Goal: Check status: Check status

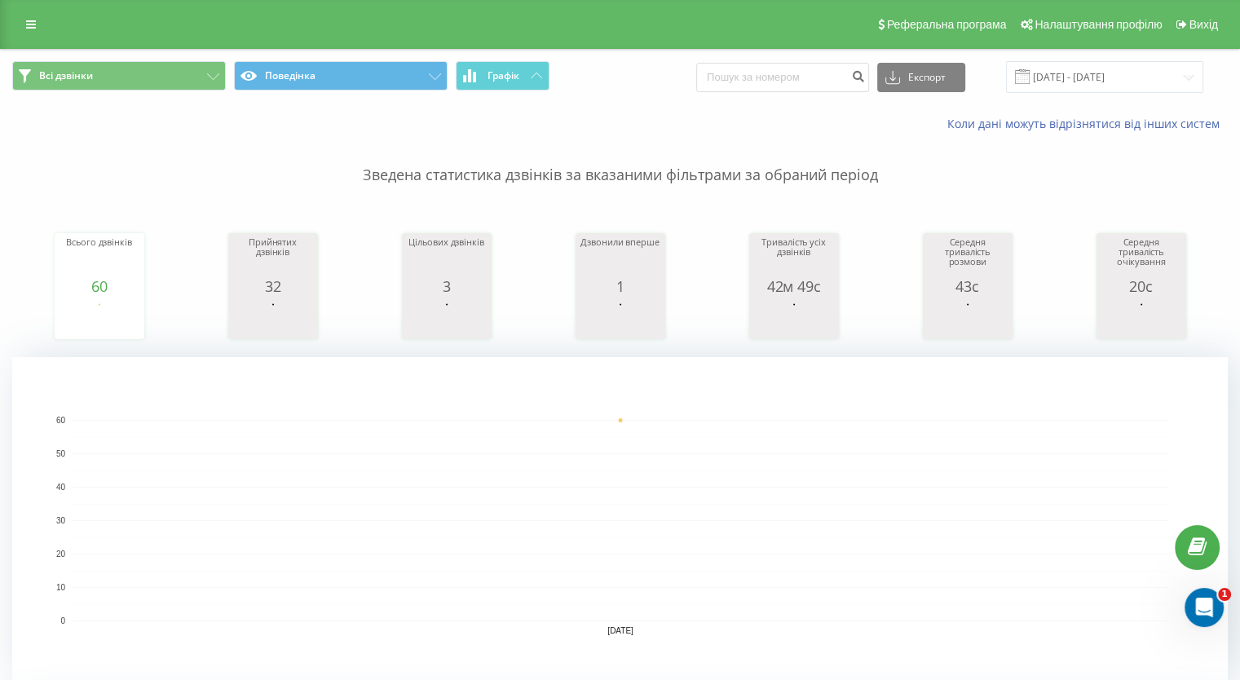
click at [230, 402] on rect "A chart." at bounding box center [619, 520] width 1215 height 326
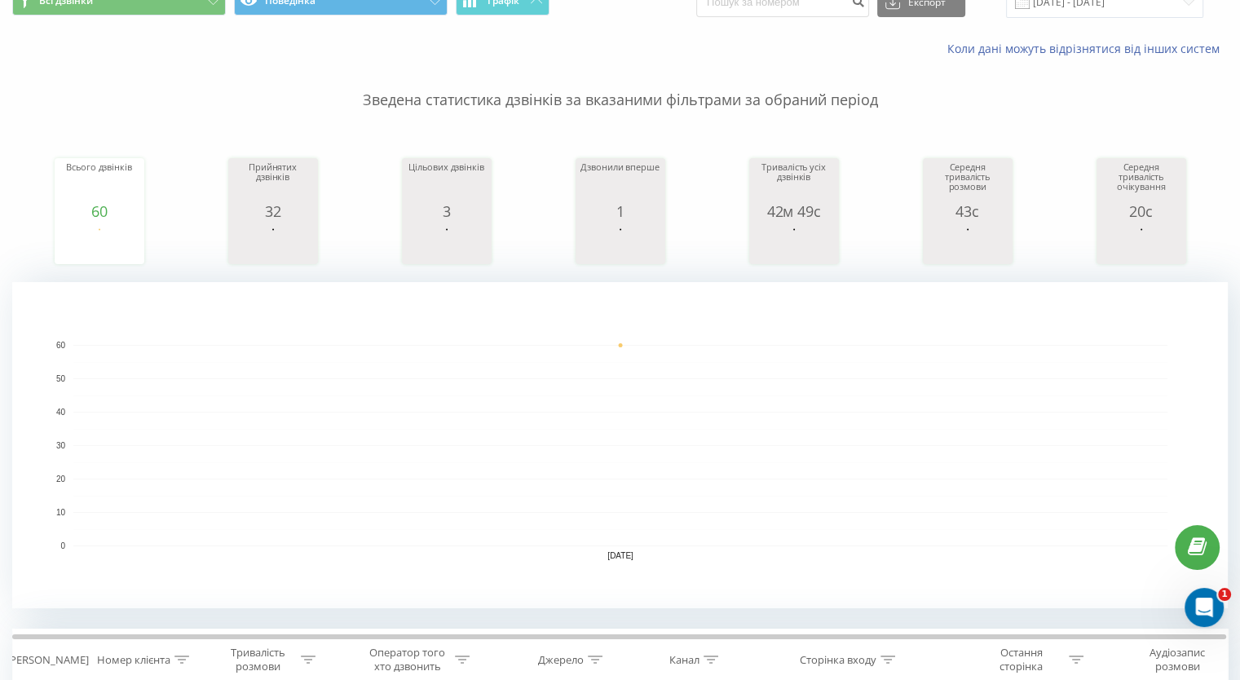
scroll to position [163, 0]
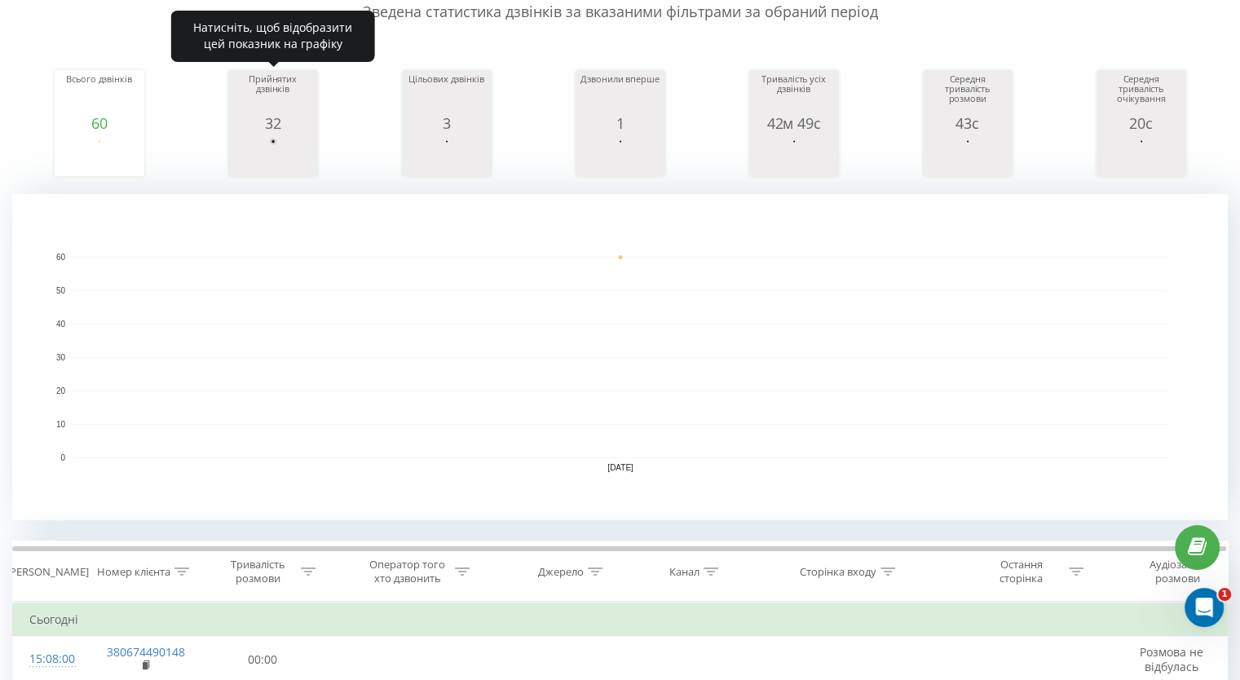
click at [274, 140] on circle "A chart." at bounding box center [272, 141] width 3 height 3
click at [274, 141] on circle "A chart." at bounding box center [272, 141] width 3 height 3
click at [274, 145] on rect "A chart." at bounding box center [272, 156] width 81 height 30
click at [273, 145] on rect "A chart." at bounding box center [272, 156] width 81 height 30
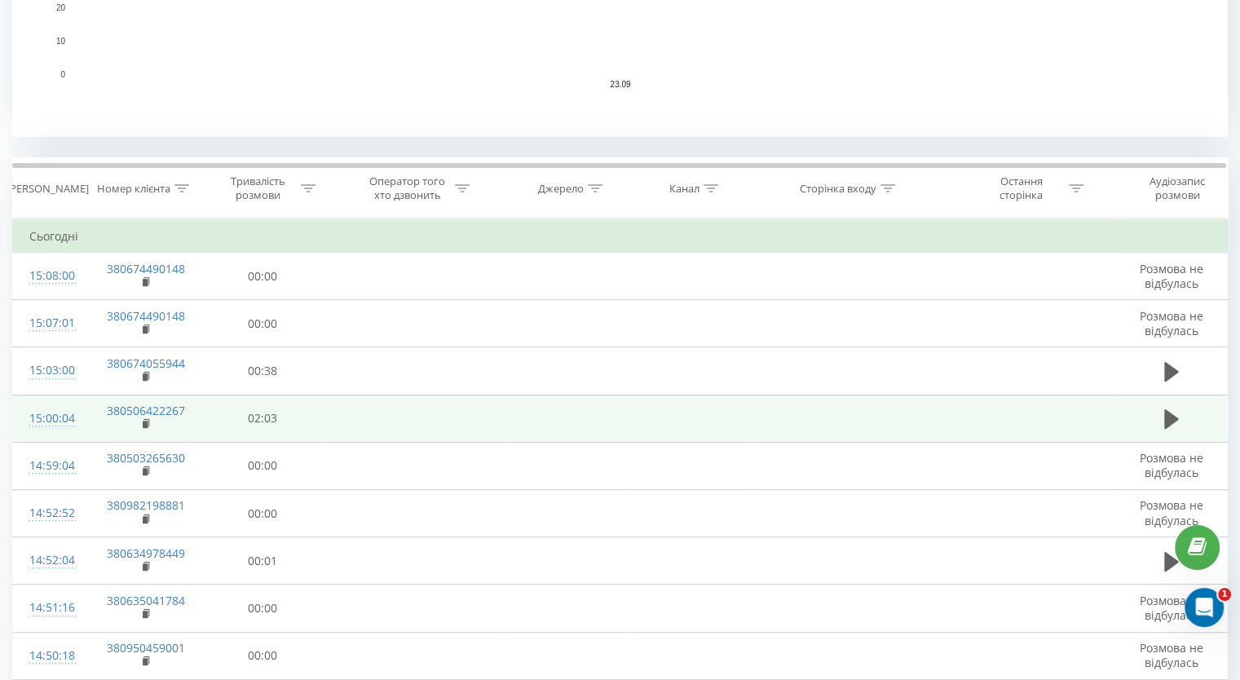
scroll to position [0, 0]
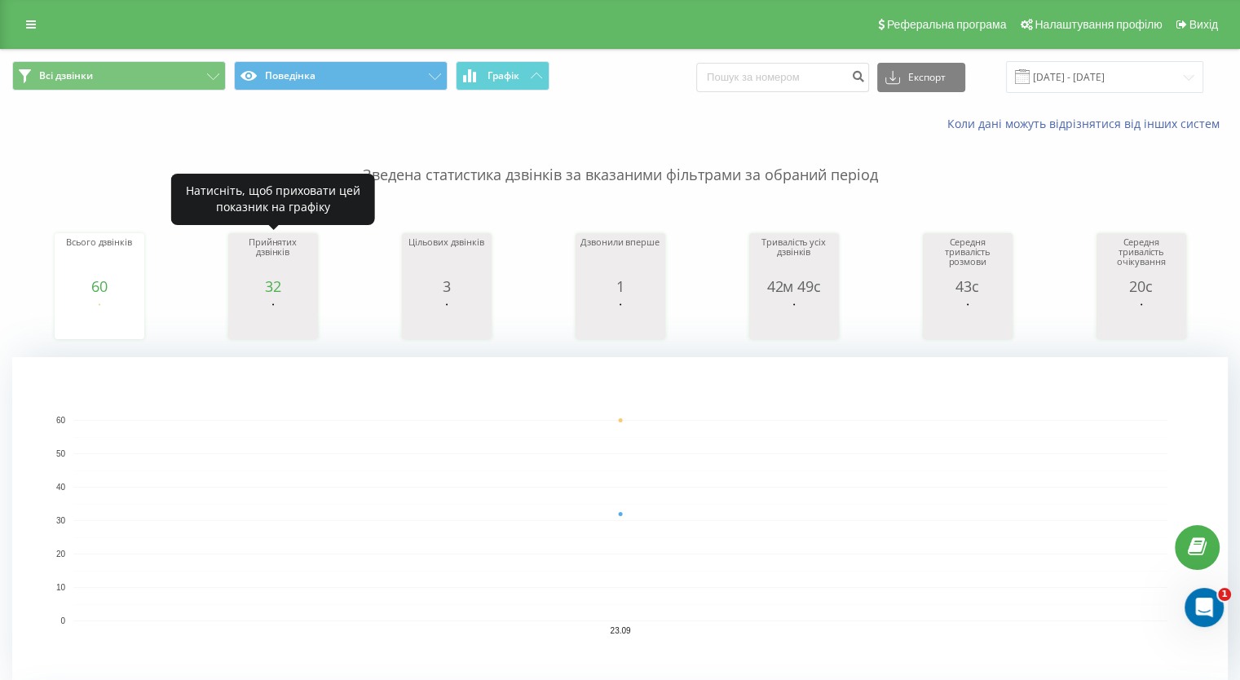
click at [287, 311] on rect "A chart." at bounding box center [272, 319] width 81 height 30
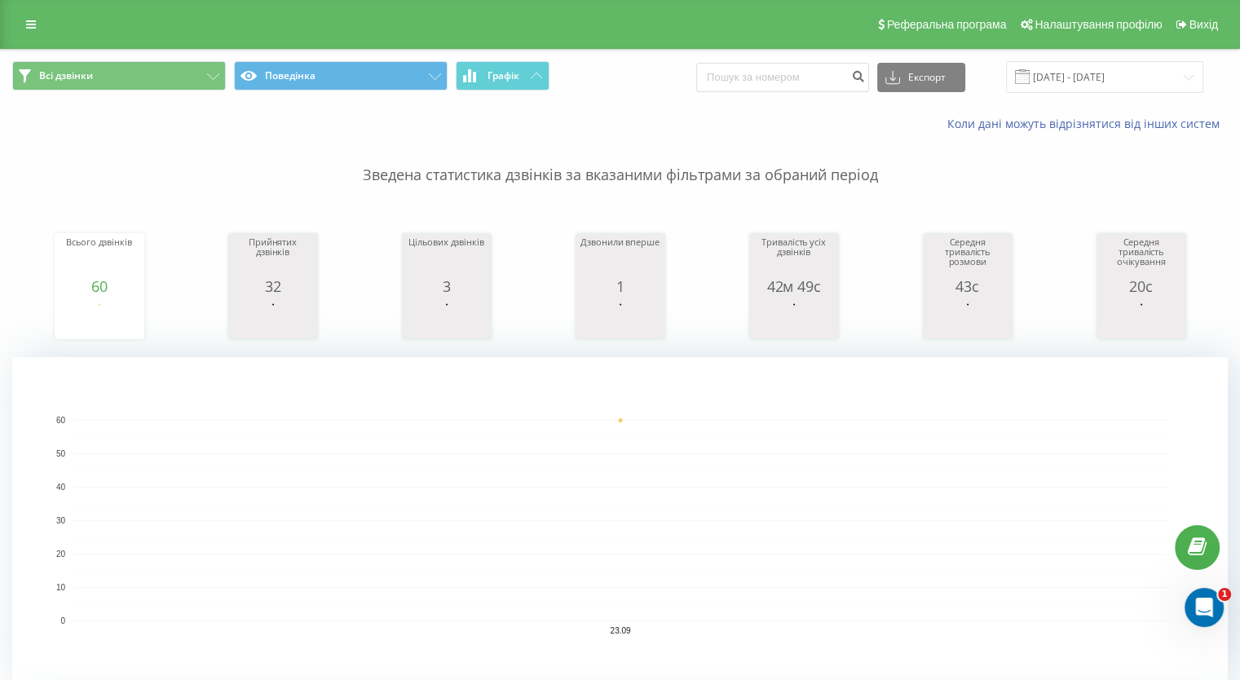
click at [272, 312] on rect "A chart." at bounding box center [272, 319] width 81 height 30
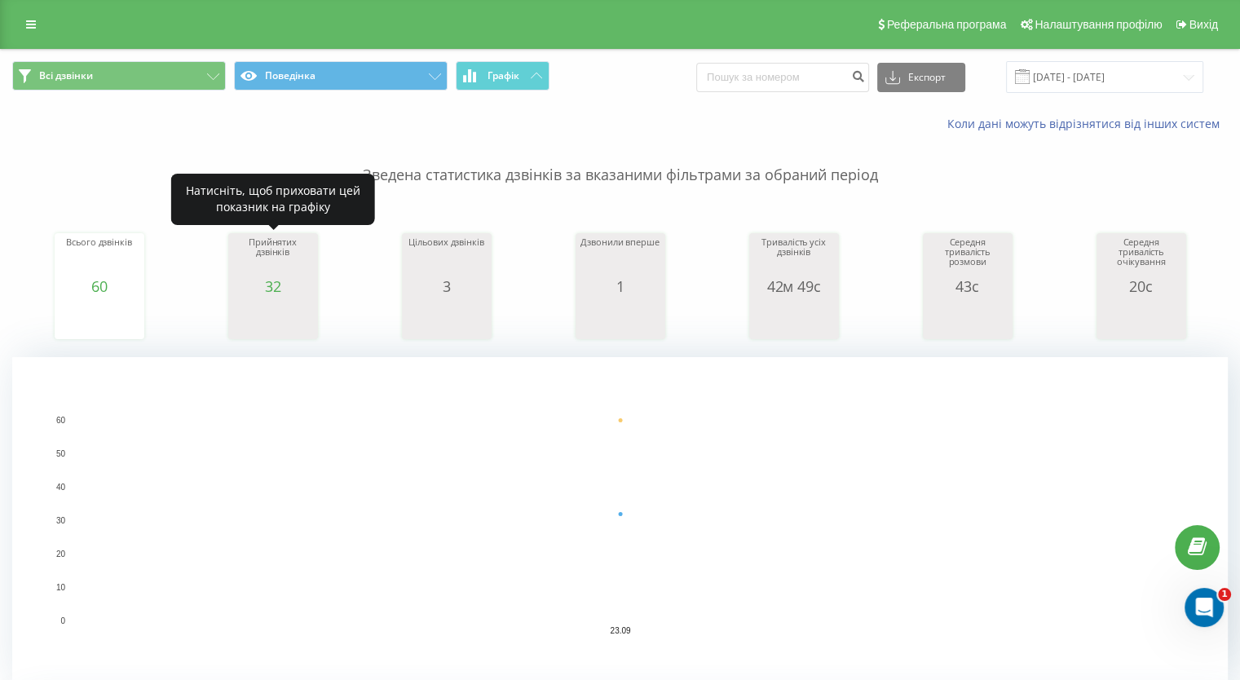
click at [275, 315] on rect "A chart." at bounding box center [272, 319] width 81 height 30
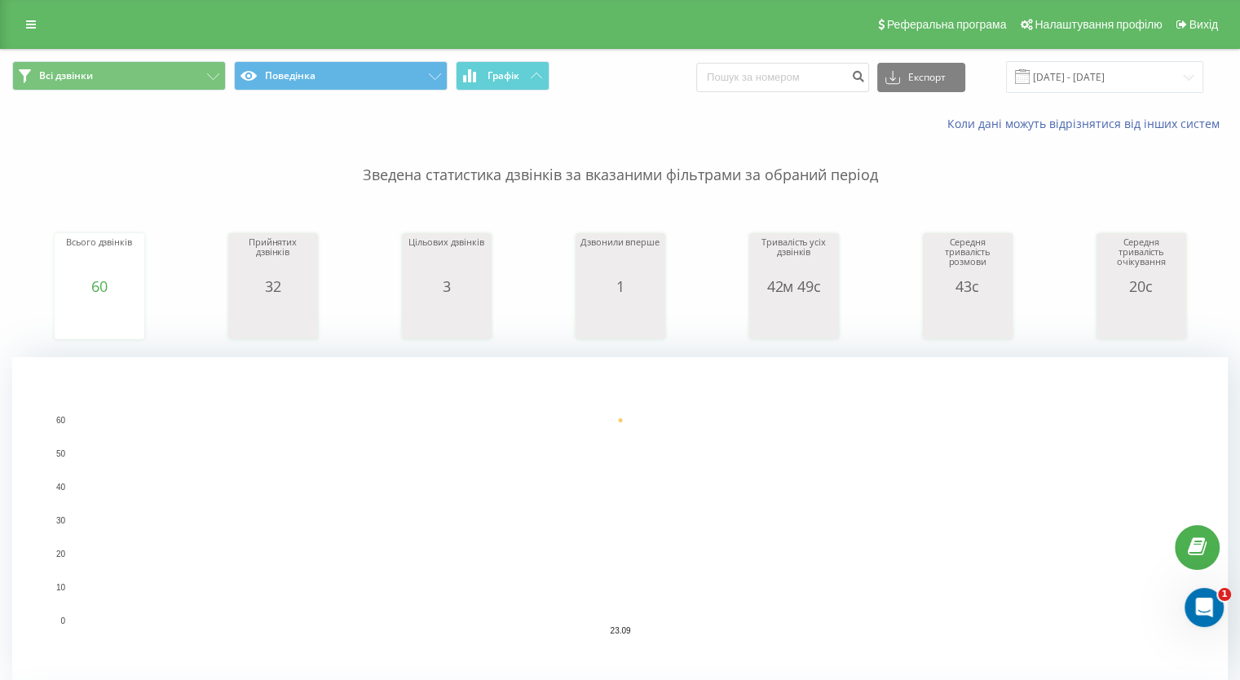
click at [224, 297] on div "Всього дзвінків 60 date totalCalls [DATE] [PHONE_NUMBER][DATE] Прийнятих дзвінк…" at bounding box center [619, 270] width 1215 height 140
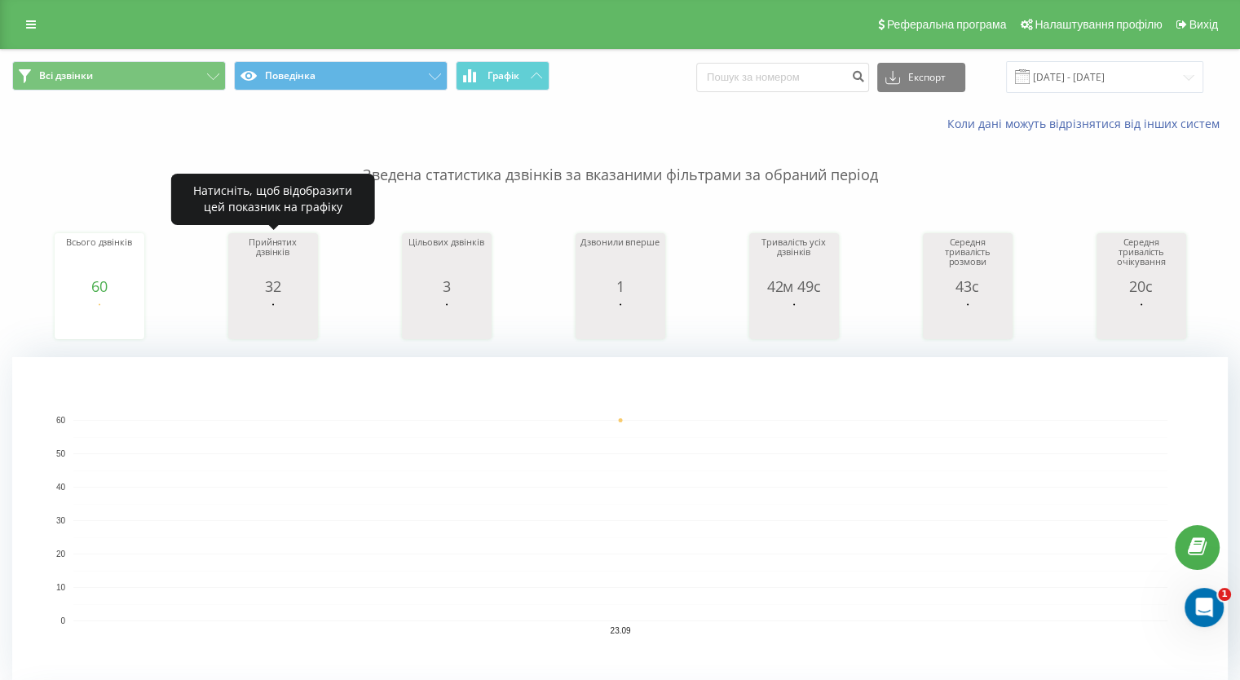
click at [244, 311] on rect "A chart." at bounding box center [272, 319] width 81 height 30
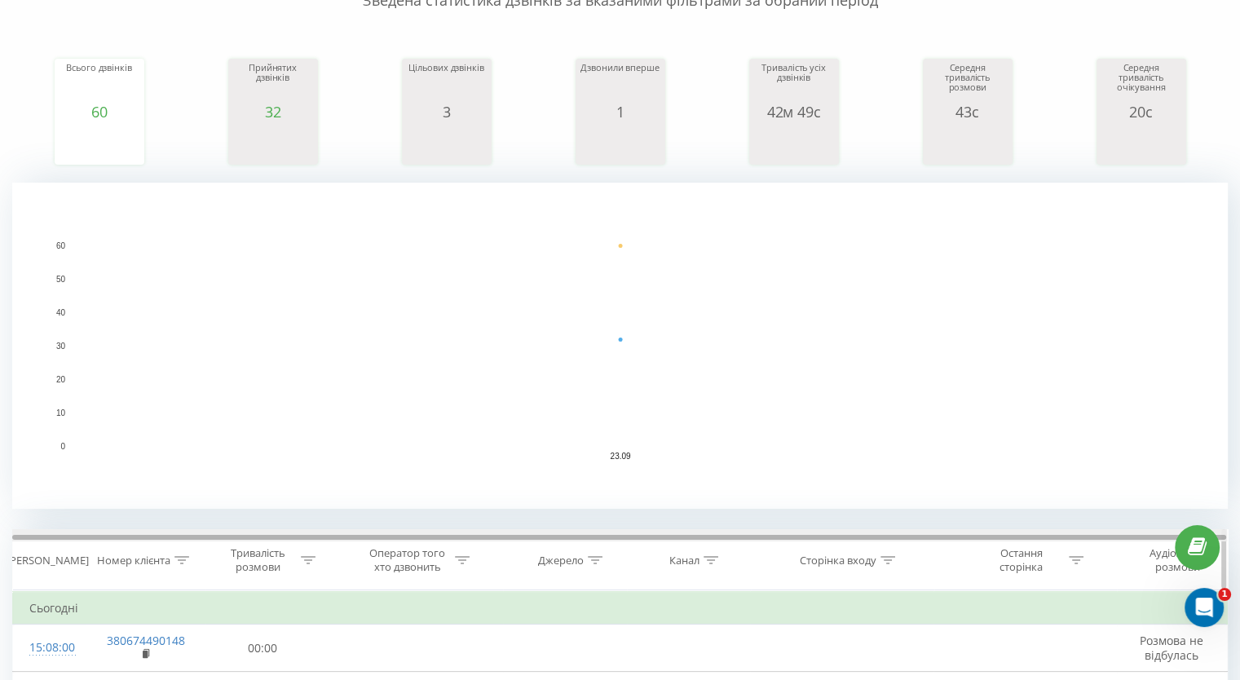
scroll to position [81, 0]
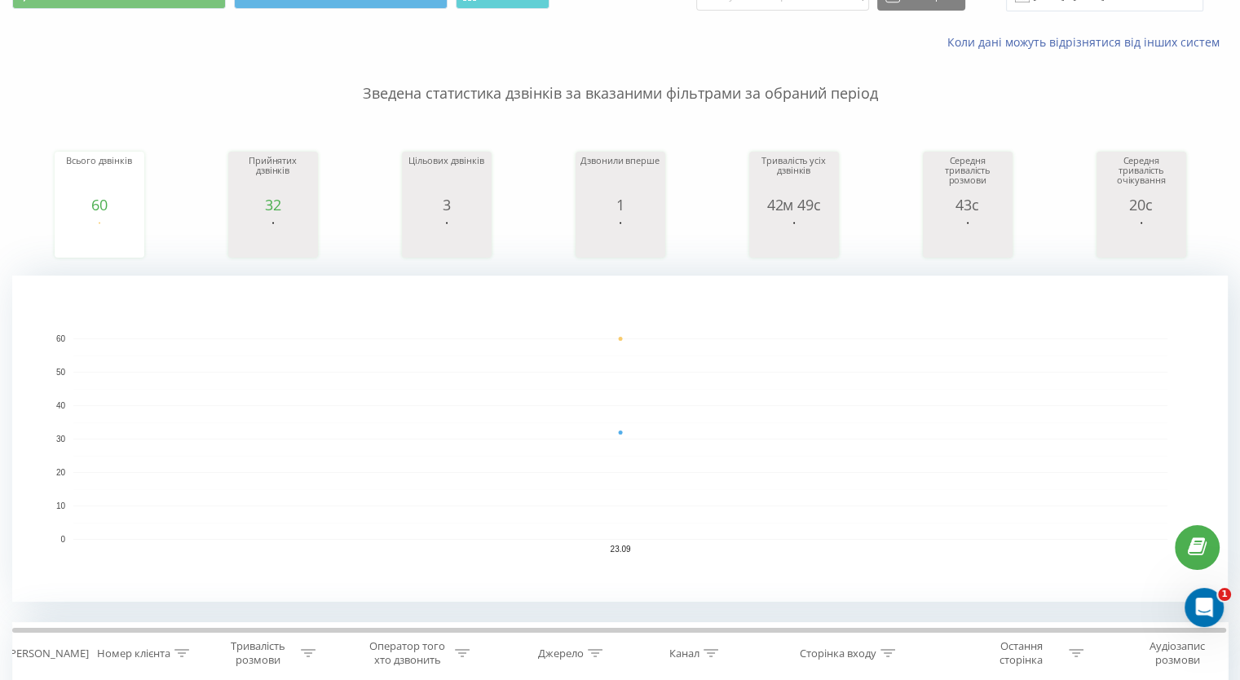
click at [462, 244] on rect "A chart." at bounding box center [446, 237] width 81 height 30
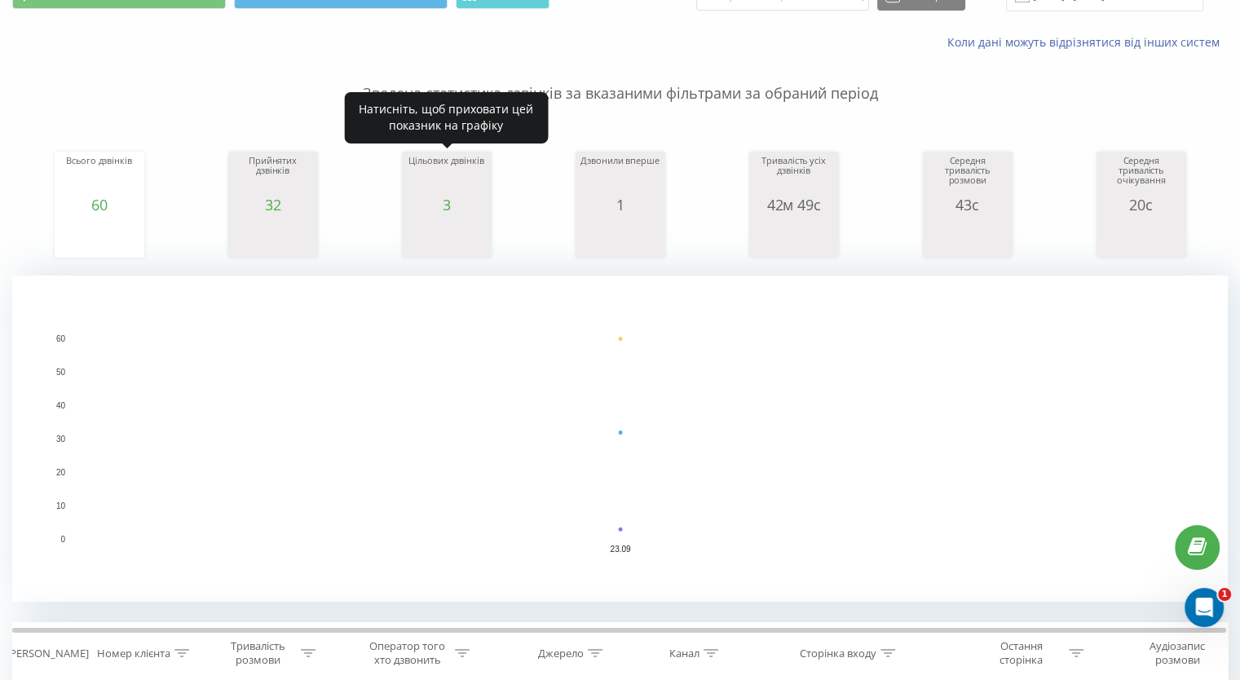
click at [462, 244] on rect "A chart." at bounding box center [446, 237] width 81 height 30
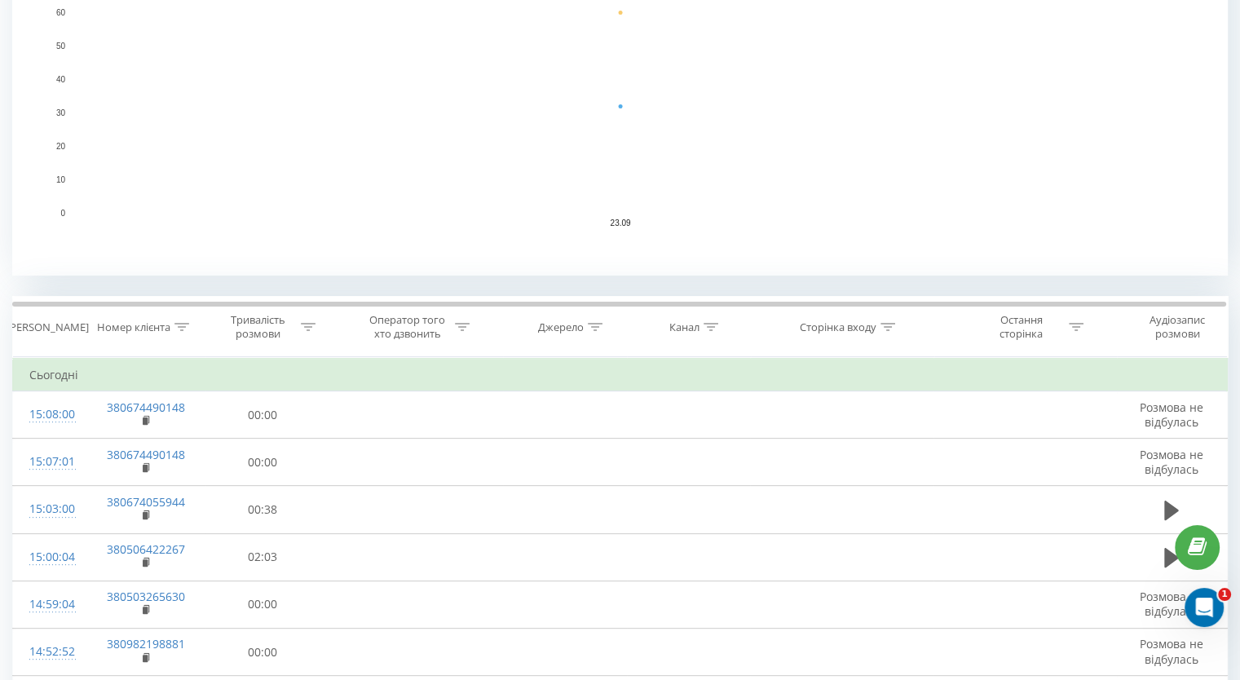
scroll to position [0, 0]
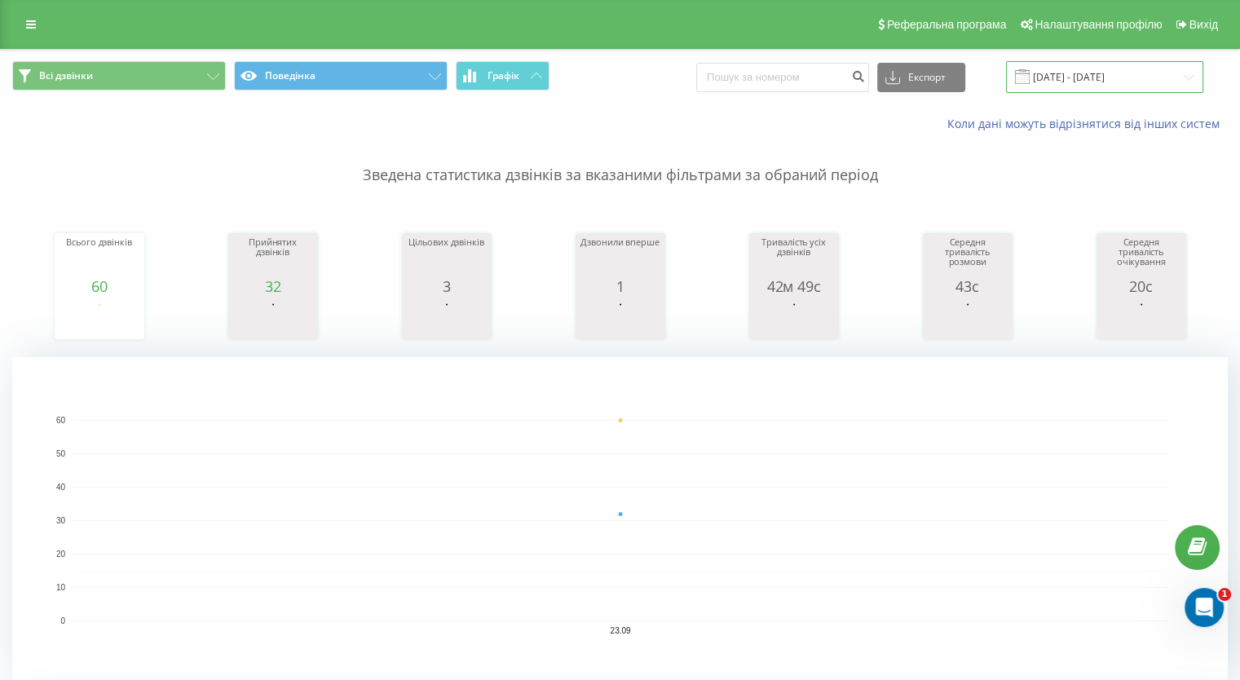
click at [1060, 70] on input "[DATE] - [DATE]" at bounding box center [1104, 77] width 197 height 32
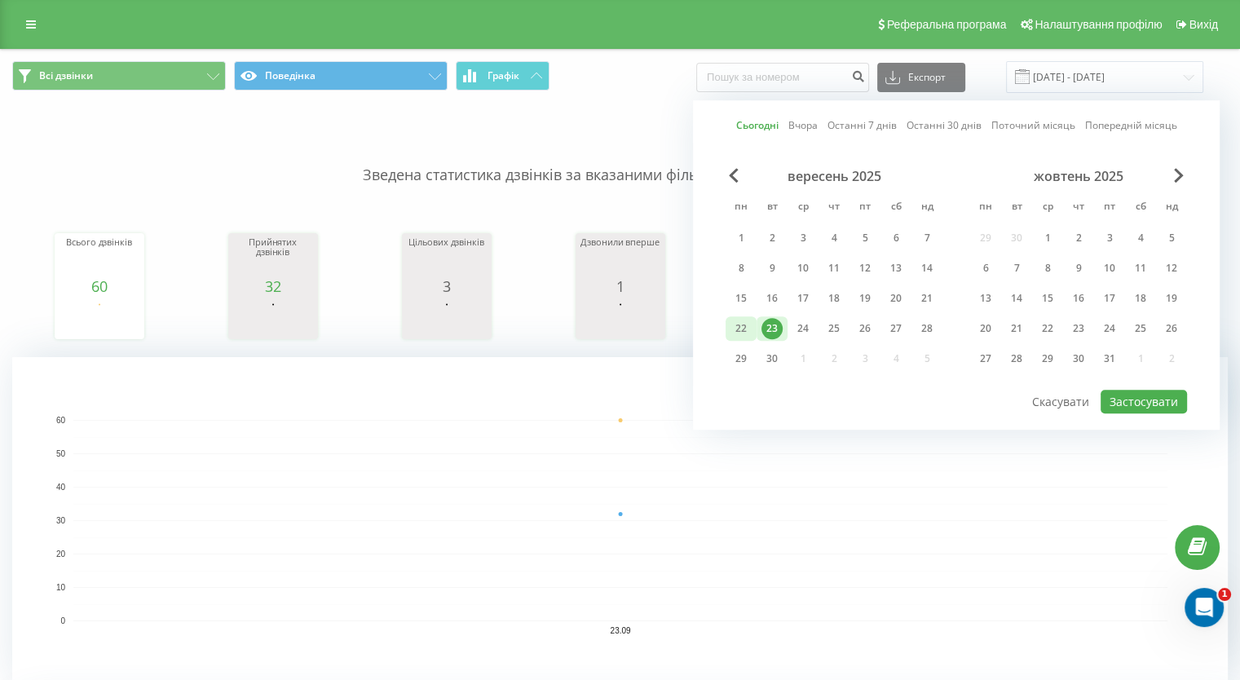
click at [740, 320] on div "22" at bounding box center [740, 328] width 21 height 21
click at [1128, 407] on button "Застосувати" at bounding box center [1143, 402] width 86 height 24
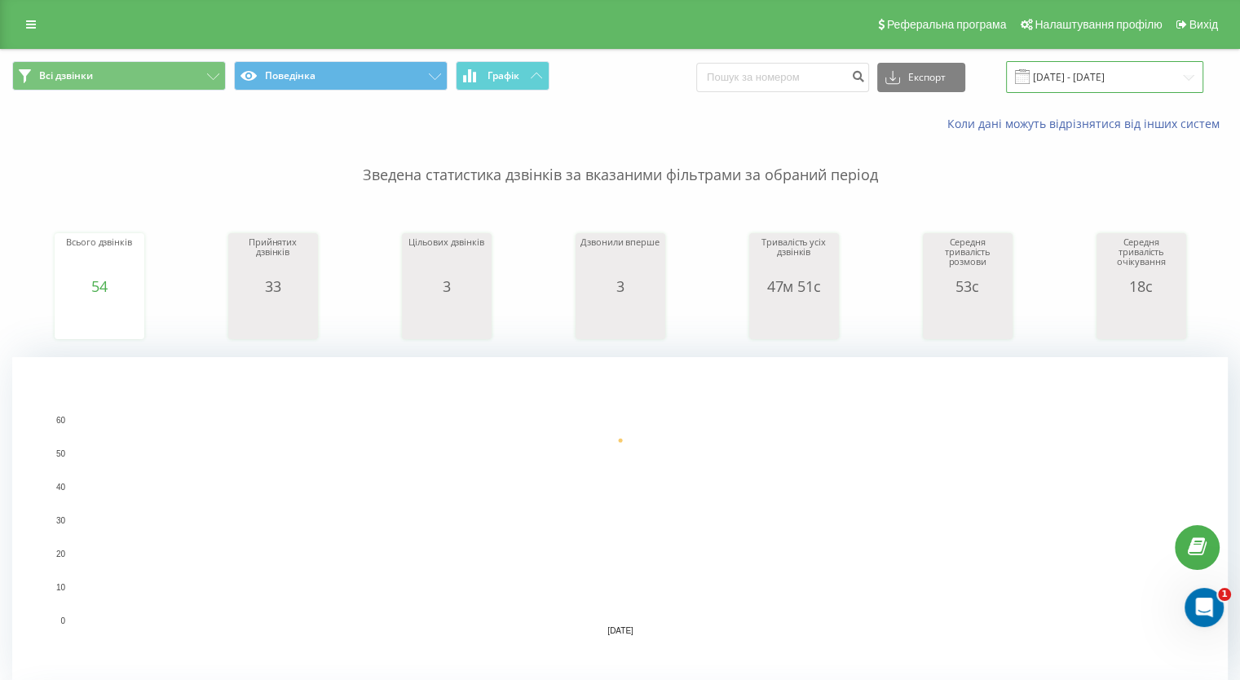
click at [1064, 73] on input "[DATE] - [DATE]" at bounding box center [1104, 77] width 197 height 32
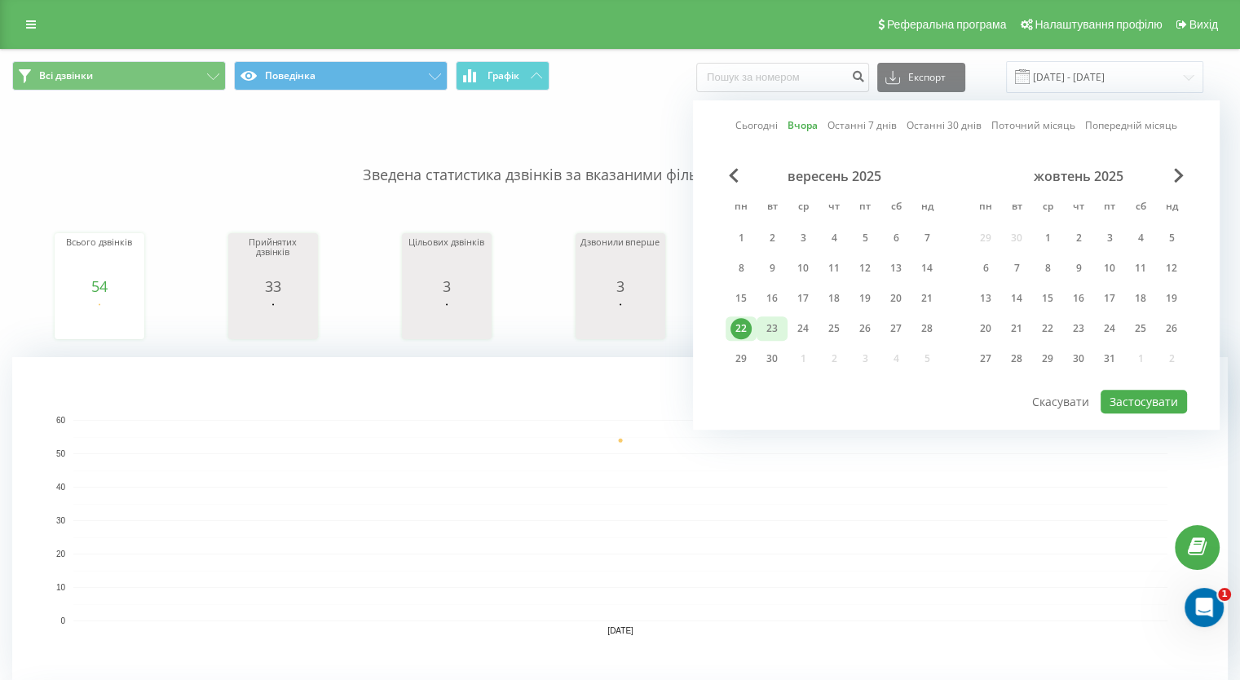
click at [778, 319] on div "23" at bounding box center [771, 328] width 21 height 21
click at [1129, 399] on button "Застосувати" at bounding box center [1143, 402] width 86 height 24
type input "[DATE] - [DATE]"
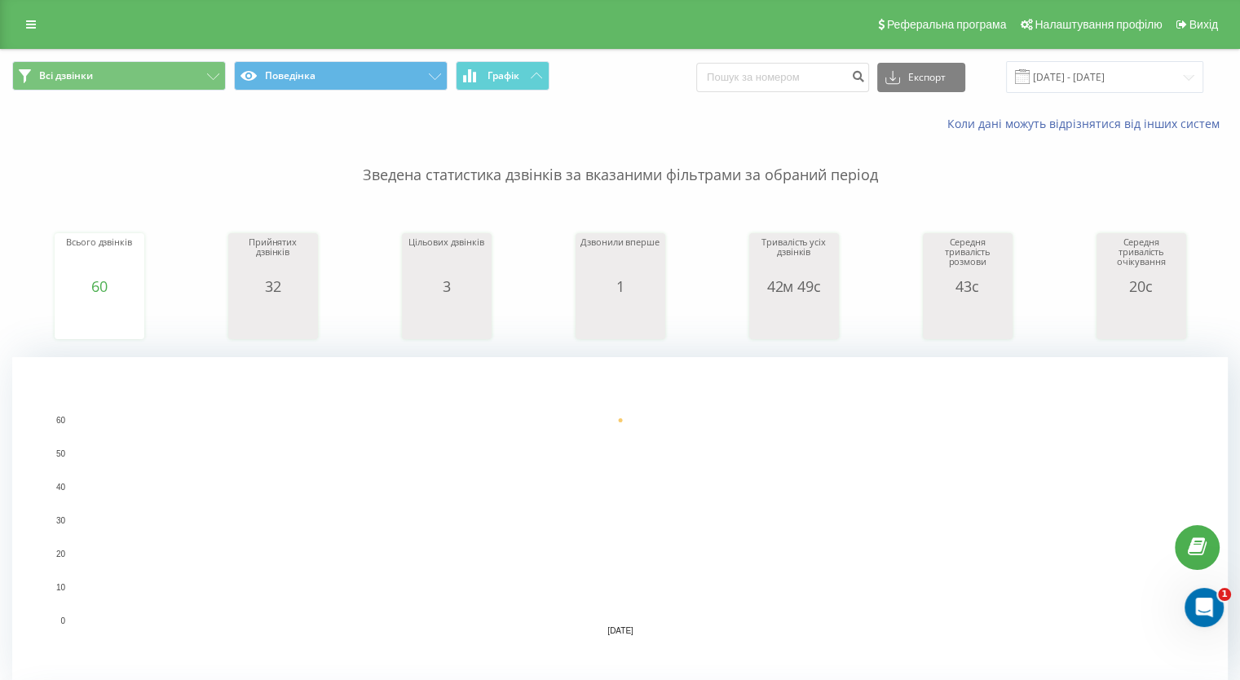
drag, startPoint x: 520, startPoint y: 667, endPoint x: 517, endPoint y: 678, distance: 11.9
click at [518, 677] on rect "A chart." at bounding box center [619, 520] width 1215 height 326
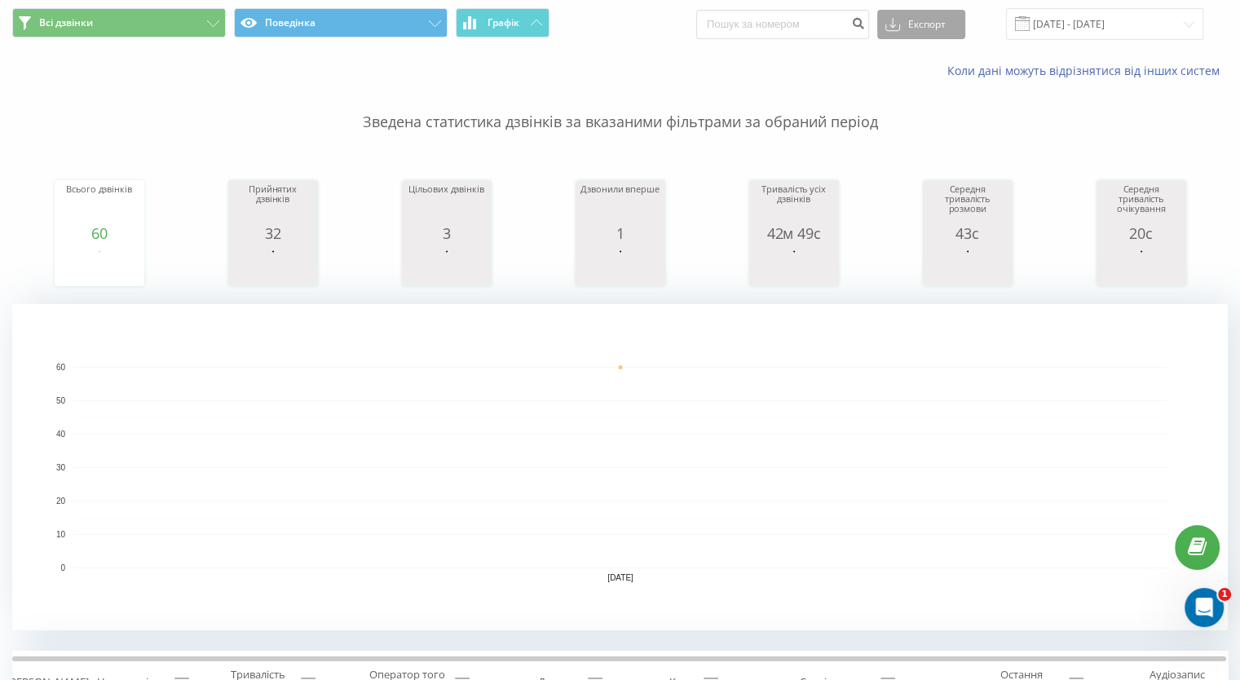
scroll to position [81, 0]
